Goal: Task Accomplishment & Management: Use online tool/utility

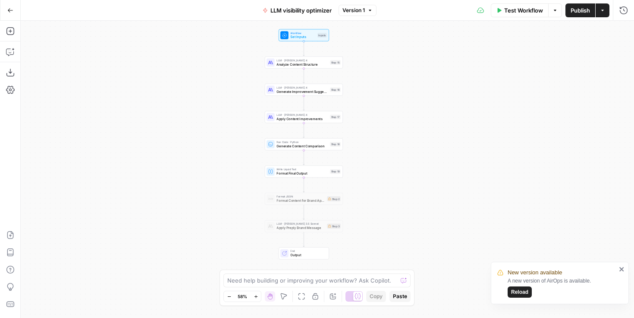
click at [230, 46] on div "Workflow Set Inputs Inputs LLM · [PERSON_NAME] 4 Analyze Content Structure Step…" at bounding box center [328, 169] width 614 height 297
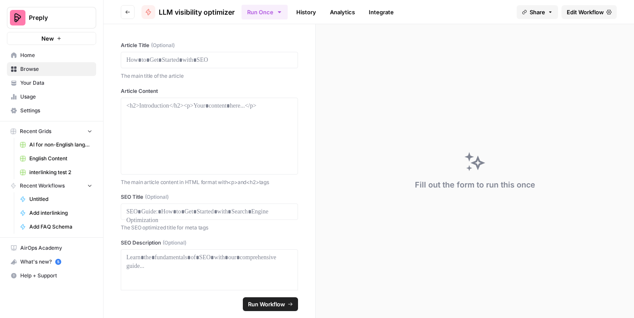
click at [66, 19] on span "Preply" at bounding box center [55, 17] width 52 height 9
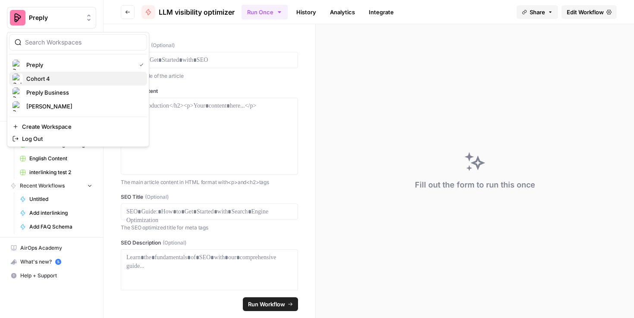
click at [61, 76] on span "Cohort 4" at bounding box center [83, 78] width 114 height 9
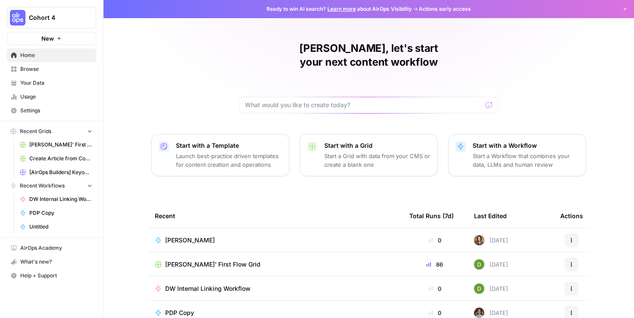
scroll to position [79, 0]
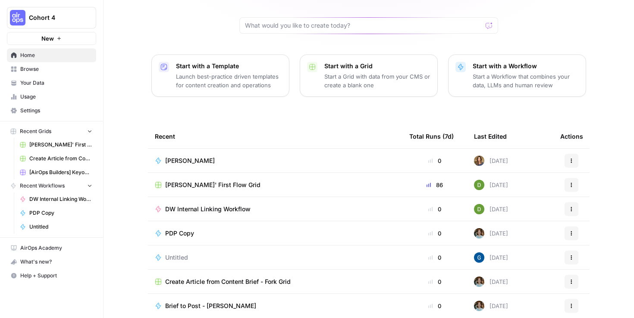
click at [255, 156] on div "Renata" at bounding box center [275, 160] width 241 height 9
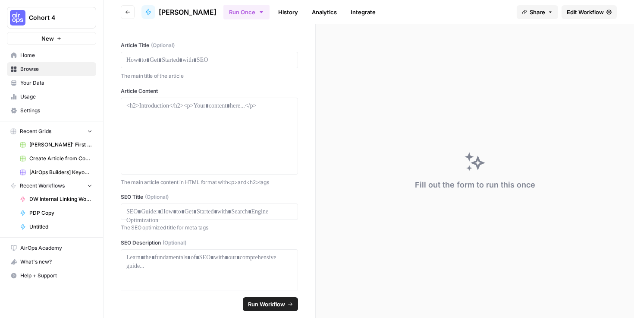
click at [580, 10] on span "Edit Workflow" at bounding box center [585, 12] width 37 height 9
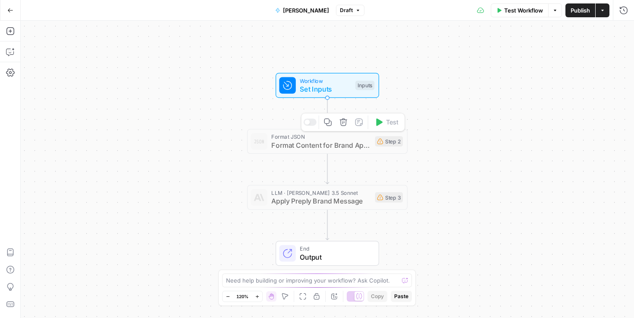
click at [317, 143] on span "Format Content for Brand Application" at bounding box center [320, 145] width 99 height 10
click at [310, 126] on div "Copy step Delete step Add Note Test" at bounding box center [353, 122] width 104 height 19
click at [314, 123] on div at bounding box center [310, 121] width 13 height 7
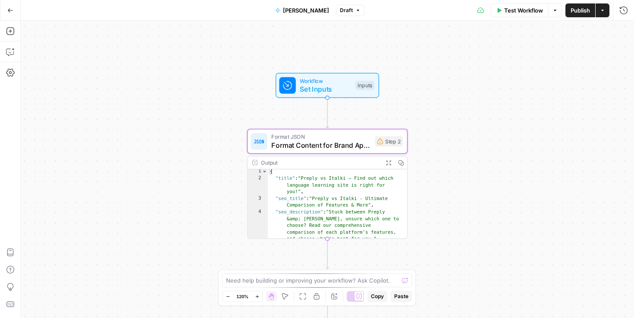
scroll to position [1, 0]
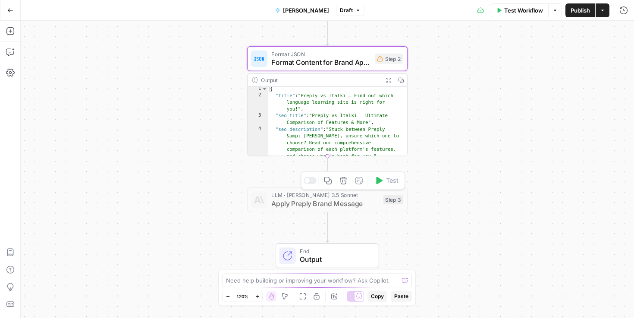
click at [329, 207] on span "Apply Preply Brand Message" at bounding box center [325, 203] width 108 height 10
click at [312, 181] on div at bounding box center [310, 180] width 13 height 7
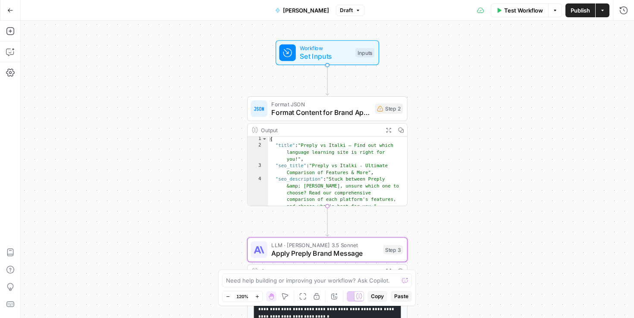
click at [452, 180] on div "Workflow Set Inputs Inputs Format JSON Format Content for Brand Application Ste…" at bounding box center [328, 169] width 614 height 297
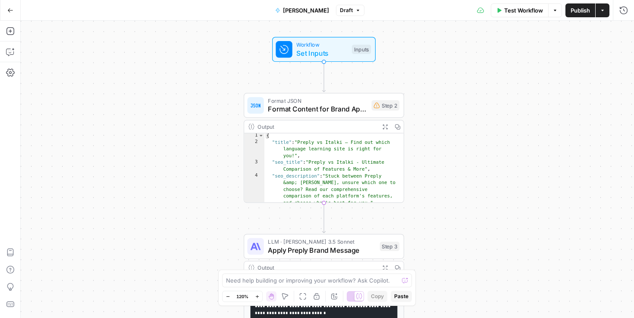
click at [445, 113] on div "Workflow Set Inputs Inputs Format JSON Format Content for Brand Application Ste…" at bounding box center [328, 169] width 614 height 297
click at [341, 106] on span "Format Content for Brand Application" at bounding box center [317, 109] width 99 height 10
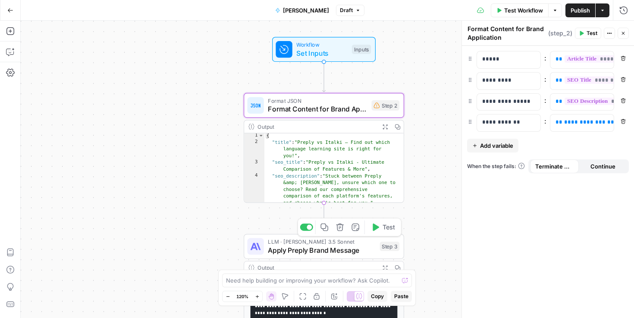
click at [325, 242] on span "LLM · [PERSON_NAME] 3.5 Sonnet" at bounding box center [322, 241] width 108 height 8
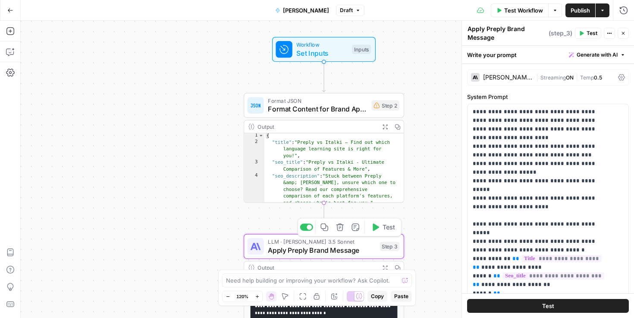
click at [337, 227] on icon "button" at bounding box center [340, 227] width 8 height 8
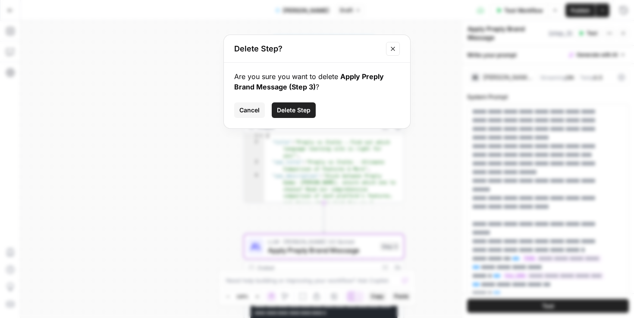
click at [293, 114] on span "Delete Step" at bounding box center [294, 110] width 34 height 9
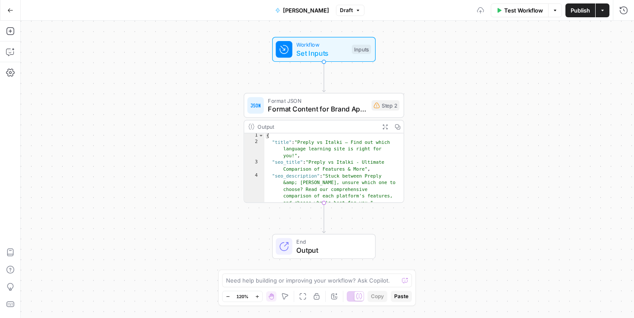
click at [328, 105] on span "Format Content for Brand Application" at bounding box center [317, 109] width 99 height 10
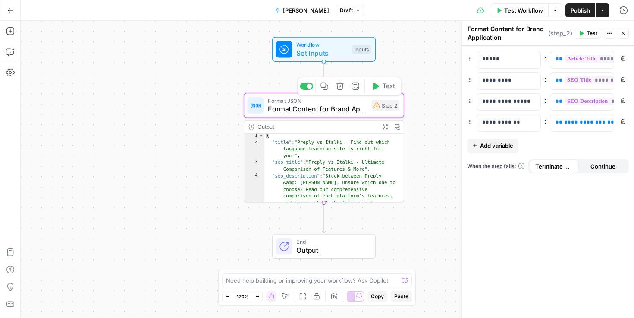
click at [340, 90] on button "Delete step" at bounding box center [340, 85] width 13 height 13
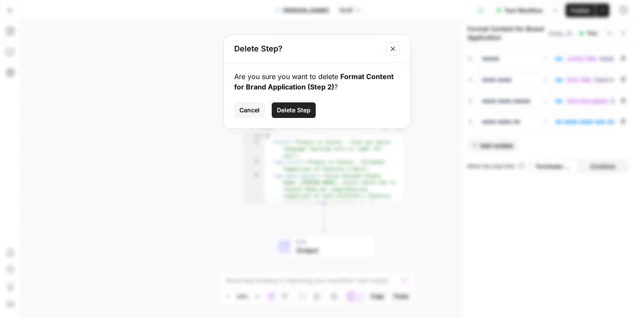
click at [296, 108] on span "Delete Step" at bounding box center [294, 110] width 34 height 9
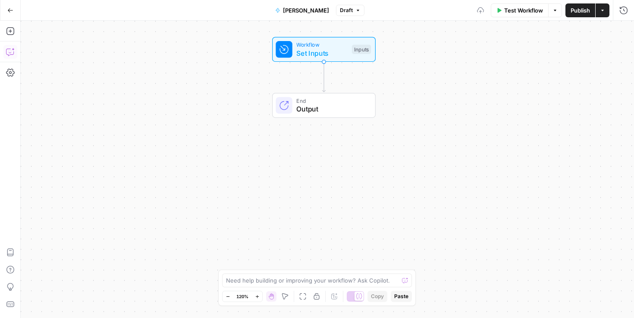
click at [15, 51] on button "Copilot" at bounding box center [10, 52] width 14 height 14
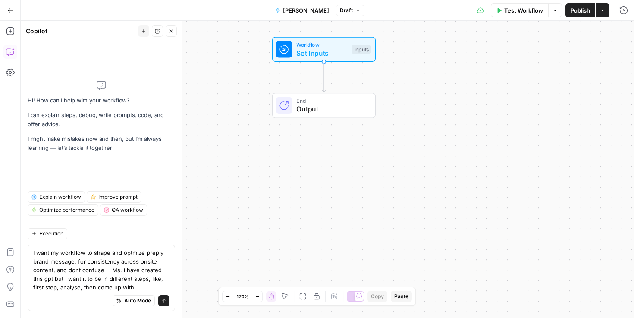
click at [80, 288] on textarea "I want my workflow to shape and optmize preply brand message, for consistency a…" at bounding box center [101, 269] width 136 height 43
click at [164, 287] on textarea "I want my workflow to shape and optmize preply brand message, for consistency a…" at bounding box center [101, 269] width 136 height 43
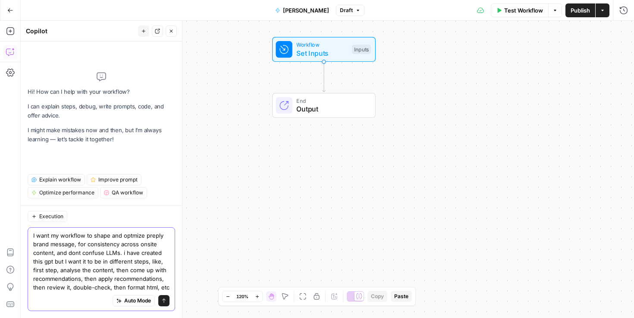
paste textarea "Preply brand message for LLMs optimizer"
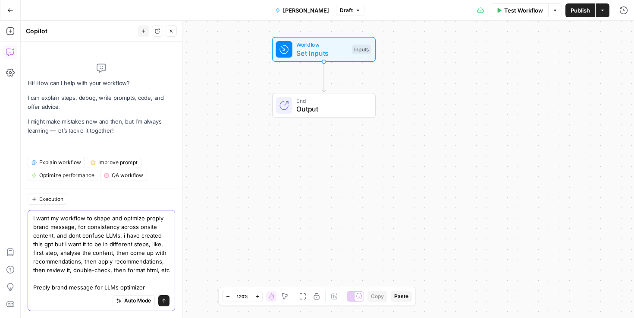
paste textarea "Delivers expert-level, structured feedback for AI-readable, Preply-aligned cont…"
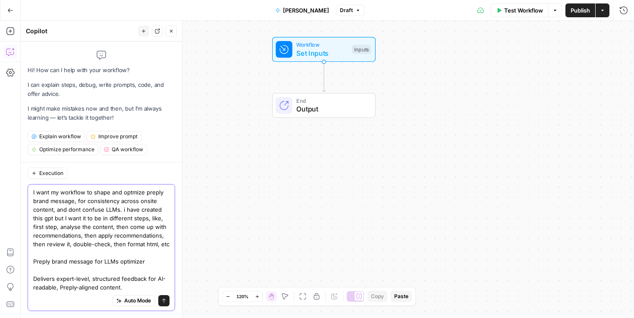
scroll to position [16, 0]
paste textarea "* 94% of learners improved fluency with at least two weekly lessons. * 99% felt…"
paste textarea "This GPT is designed to optimize Preply content by blending deep editorial anal…"
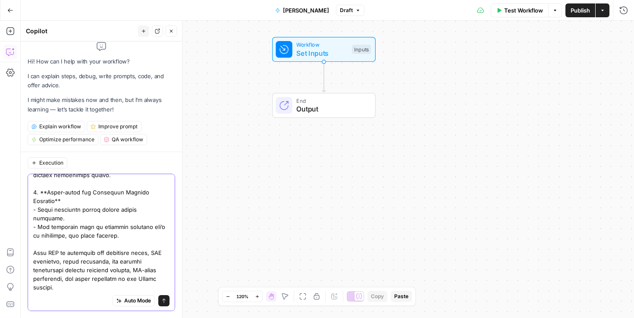
type textarea "I want my workflow to shape and optmize preply brand message, for consistency a…"
click at [162, 300] on icon "submit" at bounding box center [163, 300] width 3 height 4
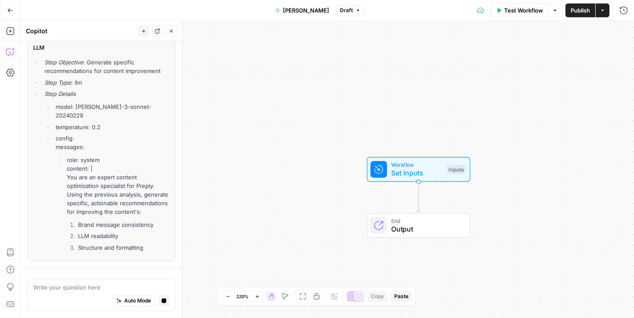
scroll to position [2466, 0]
